Goal: Register for event/course

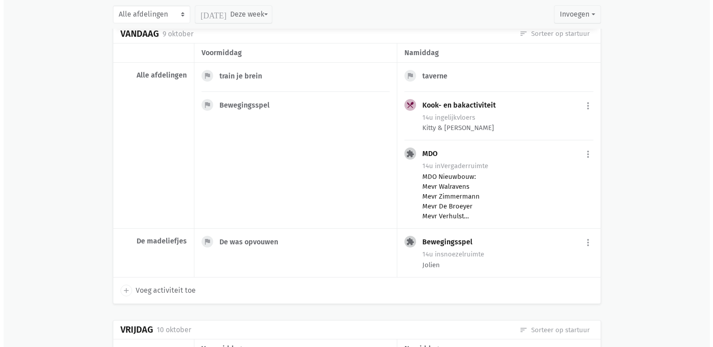
scroll to position [179, 0]
click at [461, 212] on div "MDO Nieuwbouw: Mevr Walravens Mevr Zimmermann Mevr De Broeyer Mevr Verhulst Mev…" at bounding box center [504, 195] width 171 height 49
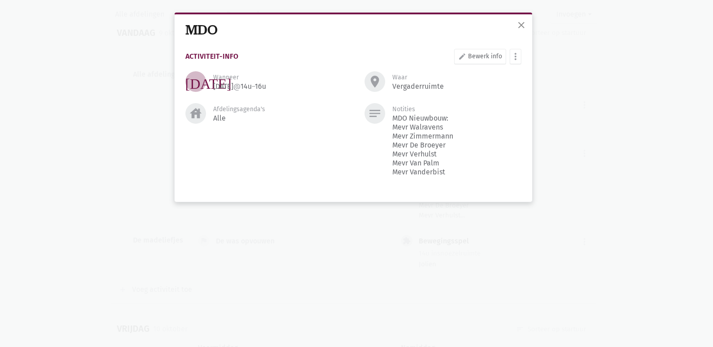
click at [606, 72] on div "close MDO Activiteit-info edit Bewerk info more_vert [PERSON_NAME] fiche [DATE]…" at bounding box center [356, 173] width 713 height 347
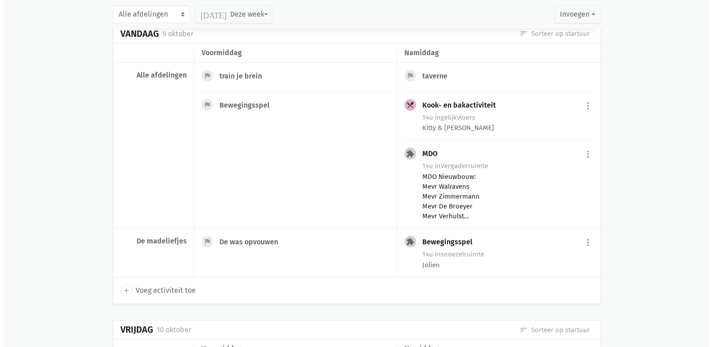
scroll to position [179, 0]
click at [464, 169] on span "in Vergaderruimte" at bounding box center [457, 165] width 53 height 8
